Goal: Information Seeking & Learning: Learn about a topic

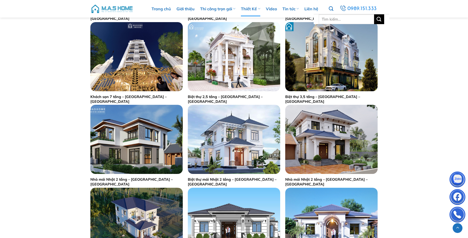
click at [332, 5] on link "Tìm kiếm" at bounding box center [331, 9] width 5 height 11
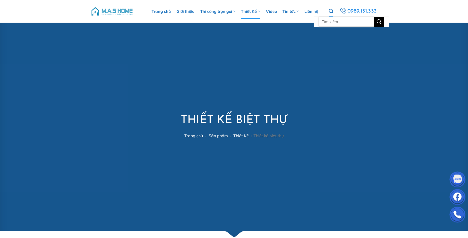
click at [338, 26] on input "Tìm kiếm:" at bounding box center [346, 22] width 55 height 10
type input "lâm"
click at [374, 17] on button "Gửi" at bounding box center [379, 22] width 10 height 10
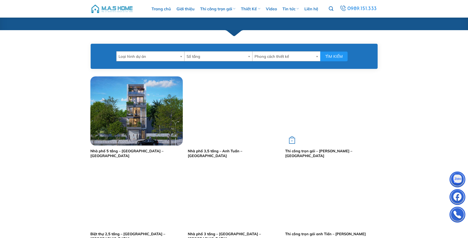
scroll to position [227, 0]
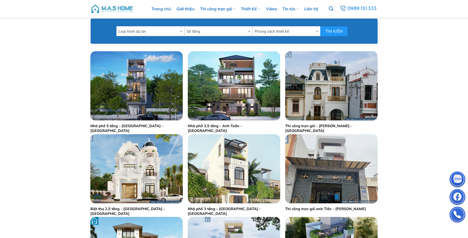
click at [132, 175] on img "Biệt thự 2,5 tầng - Anh Lâm - Thường Tín" at bounding box center [136, 168] width 92 height 69
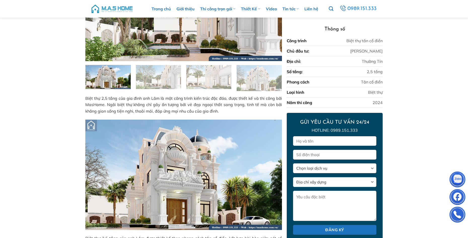
scroll to position [81, 0]
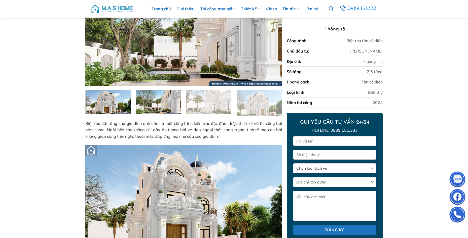
click at [156, 106] on img at bounding box center [158, 101] width 45 height 25
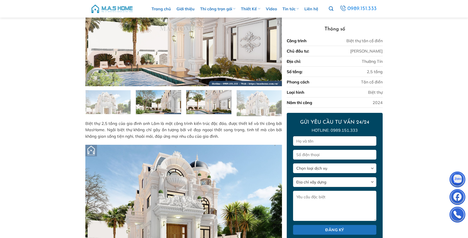
click at [193, 106] on img at bounding box center [208, 101] width 45 height 25
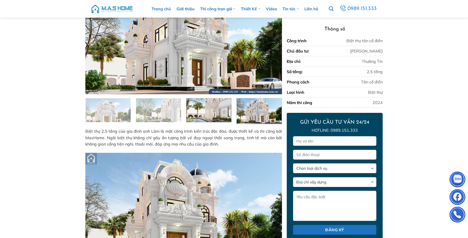
click at [250, 115] on img at bounding box center [259, 110] width 45 height 27
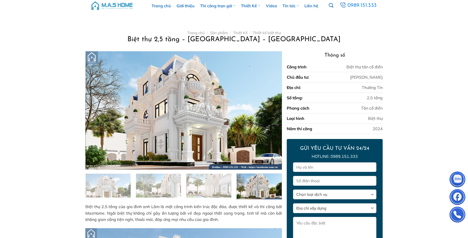
scroll to position [0, 0]
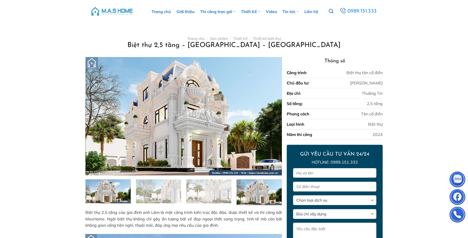
click at [101, 191] on img at bounding box center [108, 190] width 45 height 25
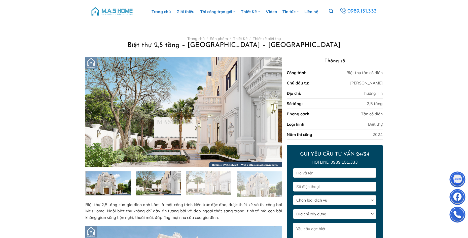
click at [153, 194] on img at bounding box center [158, 182] width 45 height 25
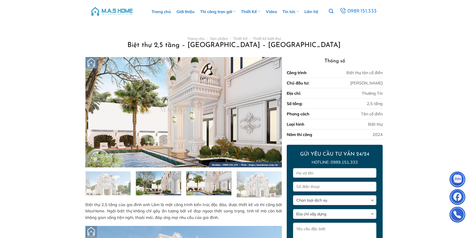
click at [201, 194] on img at bounding box center [208, 182] width 45 height 25
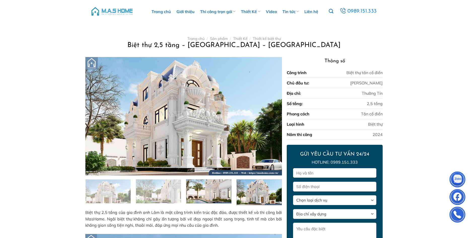
click at [243, 195] on img at bounding box center [259, 191] width 45 height 27
click at [223, 198] on img at bounding box center [208, 190] width 45 height 25
click at [210, 198] on img at bounding box center [208, 190] width 45 height 25
click at [182, 197] on div at bounding box center [158, 191] width 50 height 24
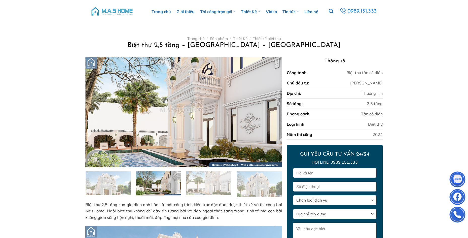
click at [255, 173] on img at bounding box center [259, 183] width 45 height 27
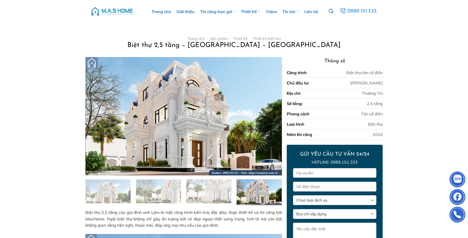
scroll to position [50, 0]
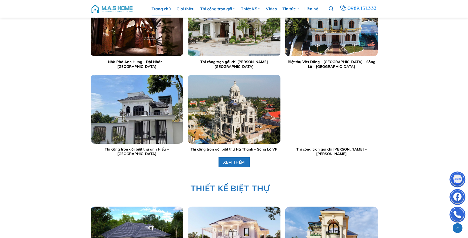
scroll to position [806, 0]
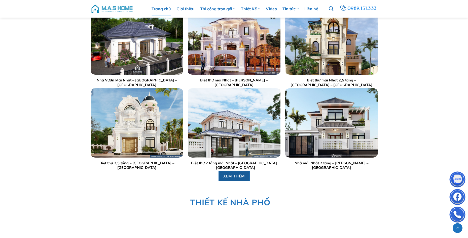
click at [233, 172] on link "XEM THÊM" at bounding box center [233, 176] width 31 height 10
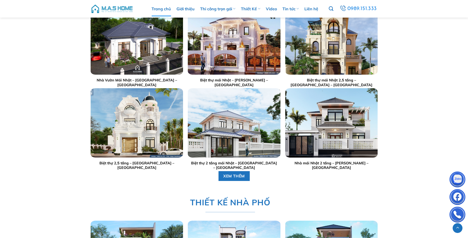
scroll to position [755, 0]
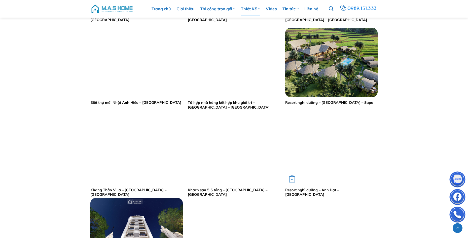
scroll to position [529, 0]
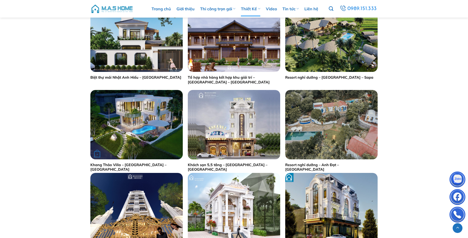
click at [145, 138] on img "Khang Thảo Villa - Đại Lải - Vĩnh Phúc" at bounding box center [136, 124] width 92 height 69
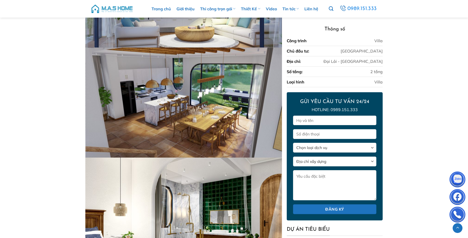
scroll to position [881, 0]
